Goal: Use online tool/utility: Use online tool/utility

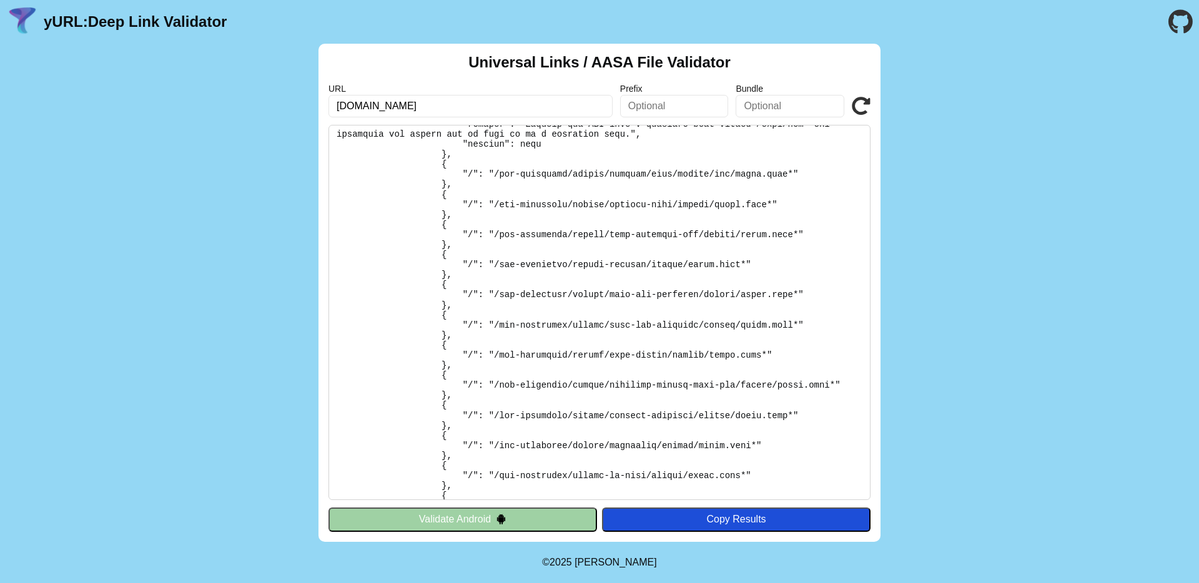
scroll to position [217, 0]
drag, startPoint x: 492, startPoint y: 326, endPoint x: 741, endPoint y: 324, distance: 249.2
click at [741, 324] on pre at bounding box center [599, 312] width 542 height 375
click at [797, 325] on pre at bounding box center [599, 312] width 542 height 375
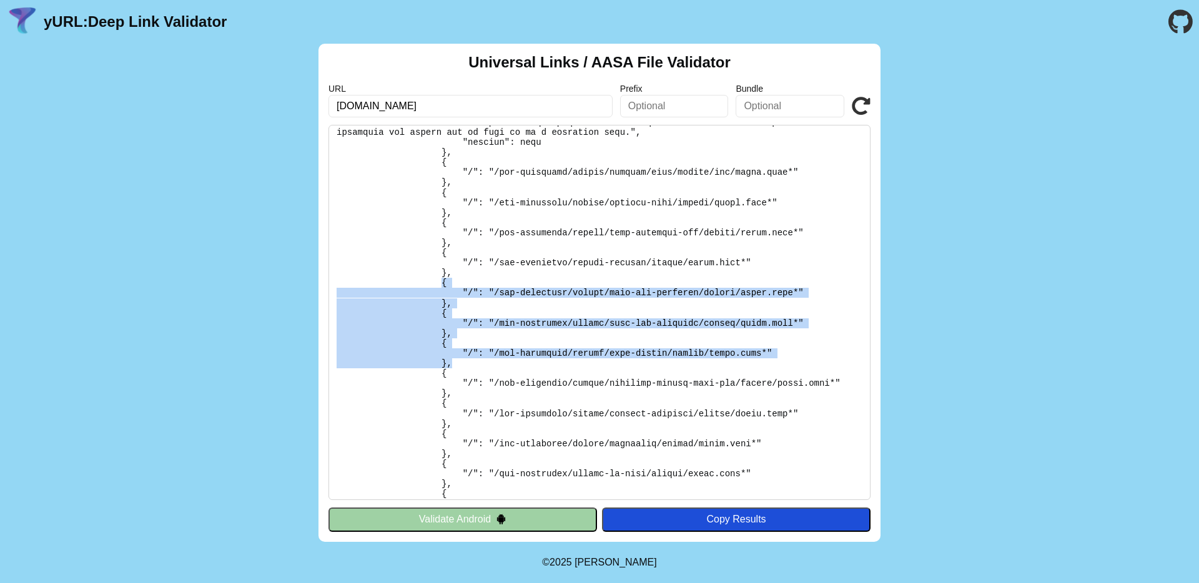
drag, startPoint x: 441, startPoint y: 284, endPoint x: 460, endPoint y: 365, distance: 83.5
click at [461, 365] on pre at bounding box center [599, 312] width 542 height 375
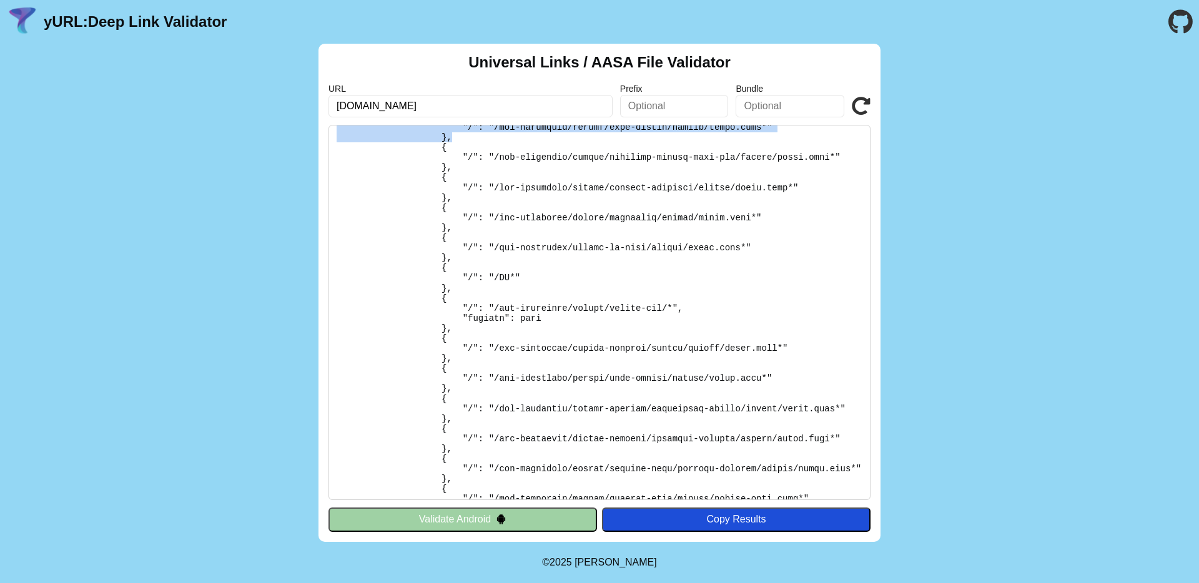
scroll to position [0, 0]
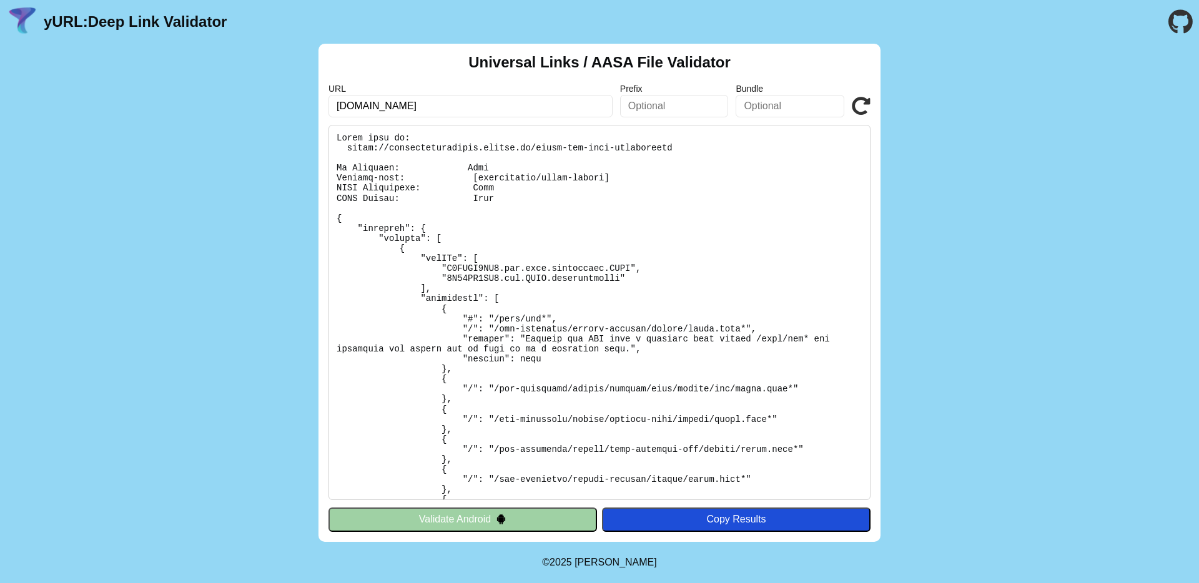
click at [576, 396] on pre at bounding box center [599, 312] width 542 height 375
click at [669, 301] on pre at bounding box center [599, 312] width 542 height 375
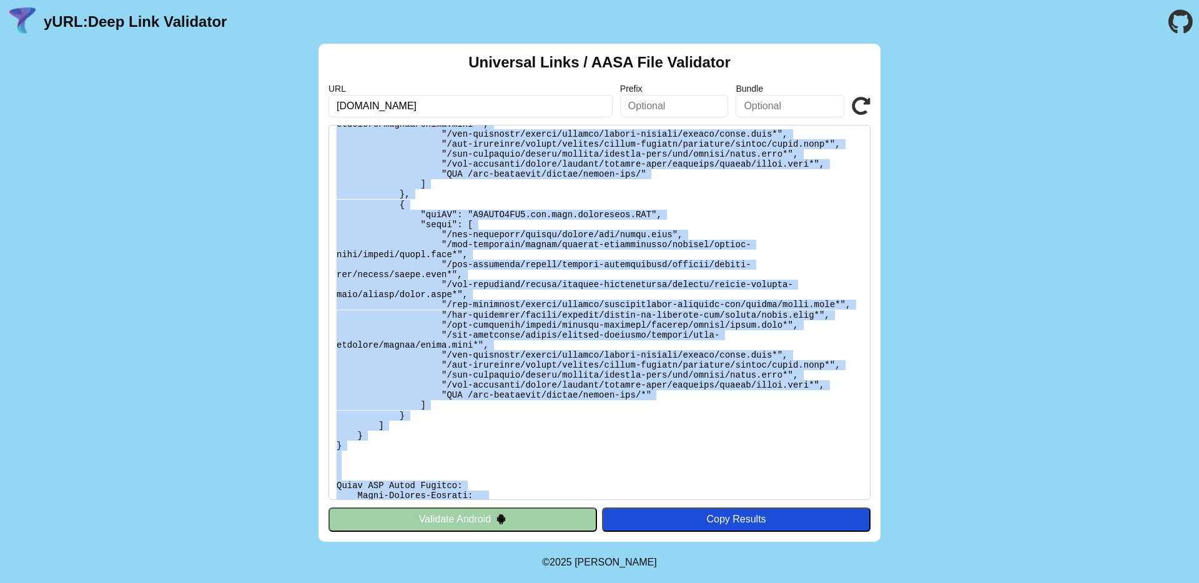
scroll to position [3038, 0]
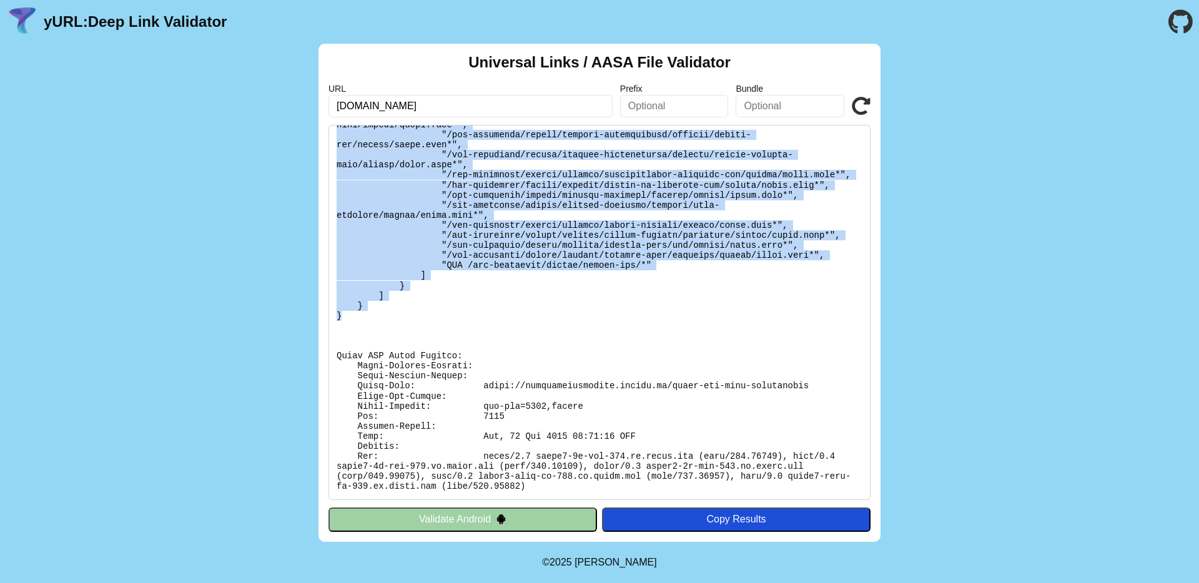
drag, startPoint x: 335, startPoint y: 216, endPoint x: 383, endPoint y: 317, distance: 111.5
click at [383, 317] on pre at bounding box center [599, 312] width 542 height 375
copy pre "{ "applinks": { "details": [ { "appIDs": [ "L8NJVP5KD6.com.cibc.enterprise.CIBC…"
click at [716, 321] on pre at bounding box center [599, 312] width 542 height 375
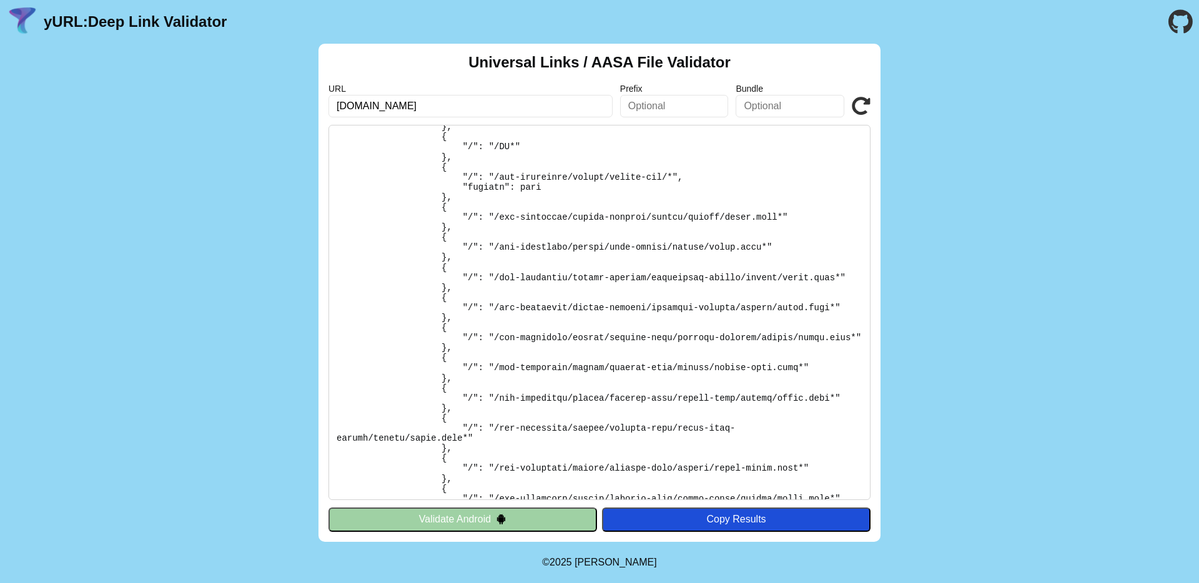
scroll to position [0, 0]
